Goal: Check status: Check status

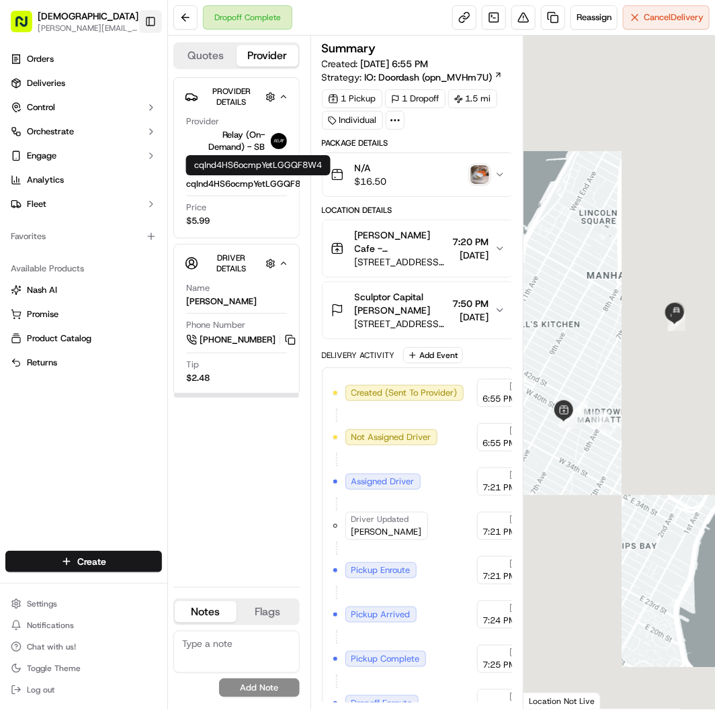
click at [148, 22] on button "Toggle Sidebar" at bounding box center [150, 21] width 23 height 23
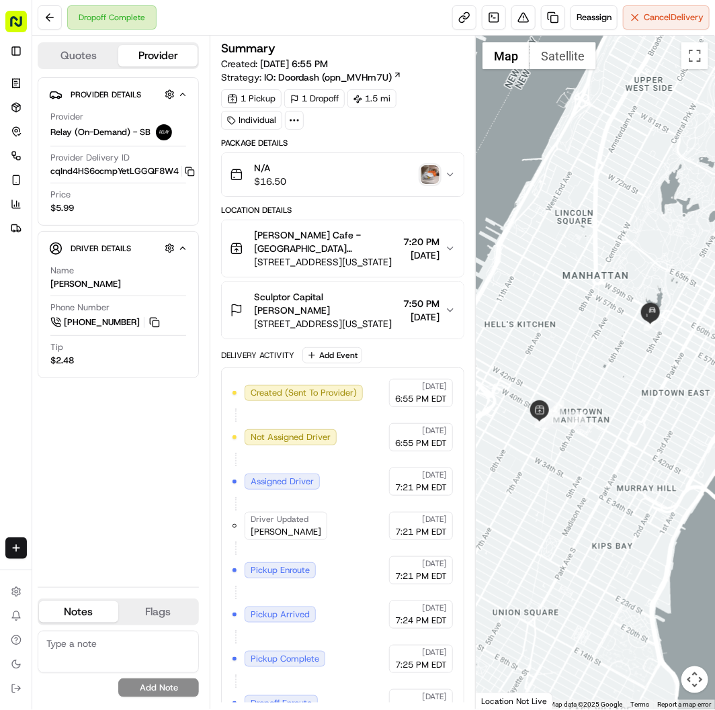
click at [431, 183] on img "button" at bounding box center [429, 174] width 19 height 19
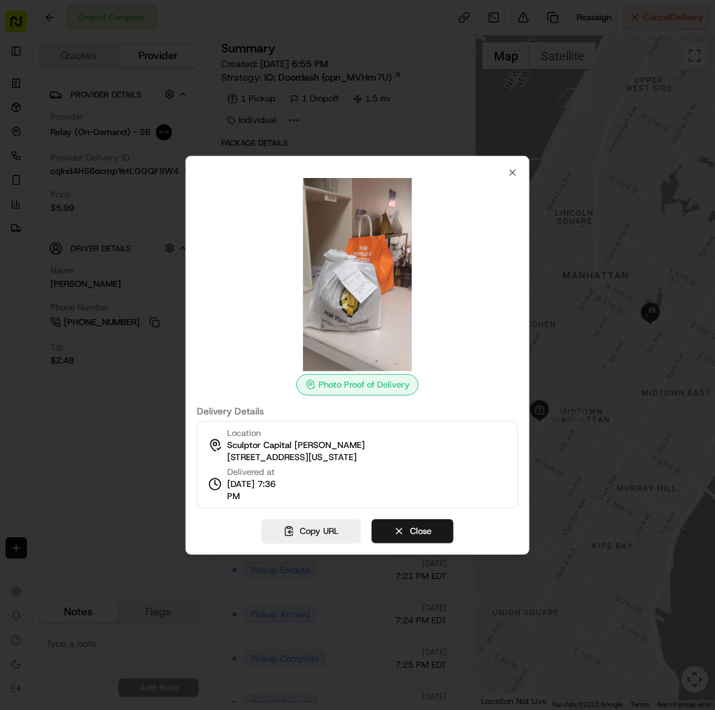
click at [380, 285] on img at bounding box center [357, 274] width 193 height 193
drag, startPoint x: 228, startPoint y: 498, endPoint x: 273, endPoint y: 498, distance: 44.3
click at [273, 498] on span "09/16/2025 7:36 PM" at bounding box center [258, 490] width 62 height 24
copy span "7:36 PM"
click at [408, 519] on button "Close" at bounding box center [412, 531] width 82 height 24
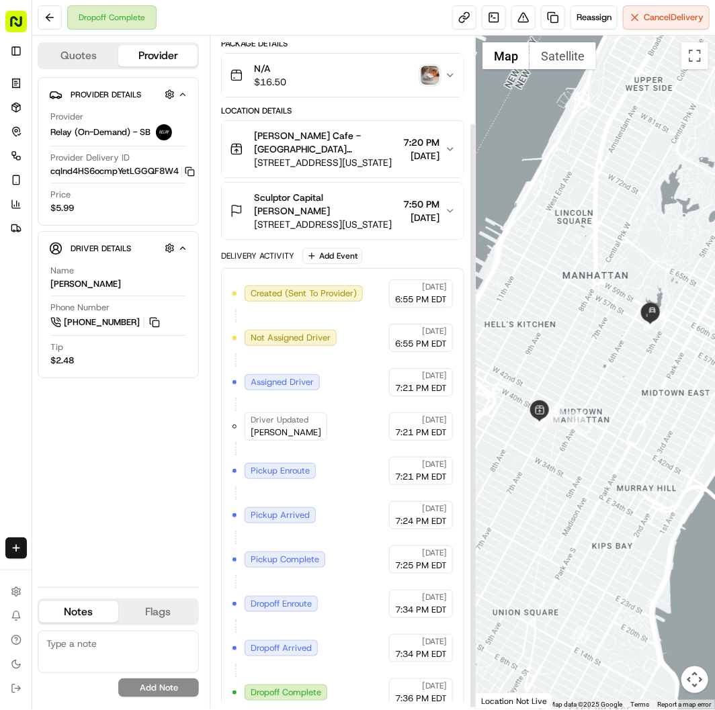
scroll to position [103, 0]
